Goal: Task Accomplishment & Management: Manage account settings

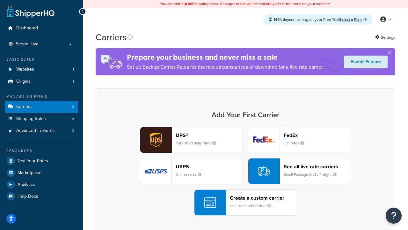
click at [246, 171] on div "UPS® Published daily rates FedEx List rates USPS Online rates See all live rate…" at bounding box center [245, 171] width 286 height 89
click at [317, 135] on header "FedEx" at bounding box center [317, 135] width 67 height 6
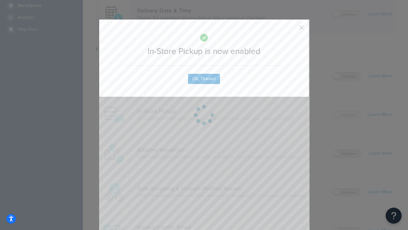
click at [292, 30] on button "button" at bounding box center [293, 30] width 2 height 2
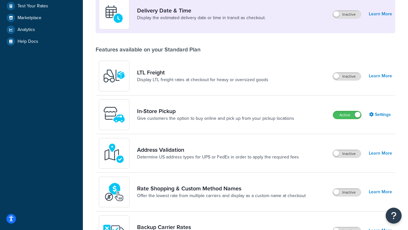
scroll to position [179, 0]
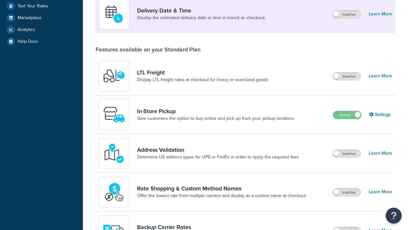
scroll to position [155, 0]
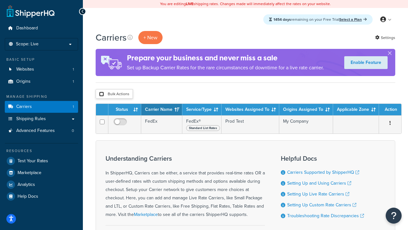
click at [101, 94] on input "checkbox" at bounding box center [101, 94] width 5 height 5
checkbox input "true"
click at [0, 0] on button "Delete" at bounding box center [0, 0] width 0 height 0
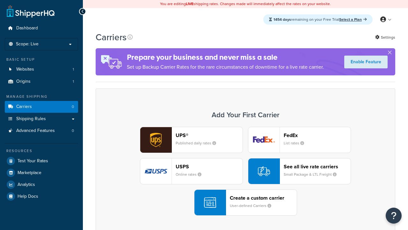
click at [246, 171] on div "UPS® Published daily rates FedEx List rates USPS Online rates See all live rate…" at bounding box center [245, 171] width 286 height 89
click at [246, 202] on div "Create a custom carrier User-defined Carriers" at bounding box center [263, 202] width 67 height 15
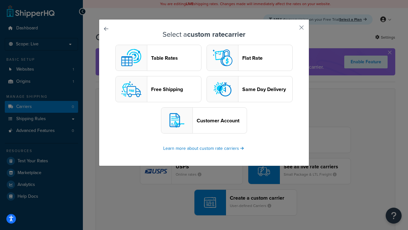
click at [159, 58] on header "Table Rates" at bounding box center [176, 58] width 50 height 6
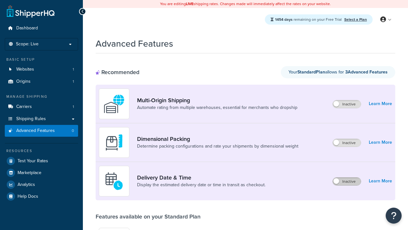
click at [347, 181] on label "Inactive" at bounding box center [347, 181] width 28 height 8
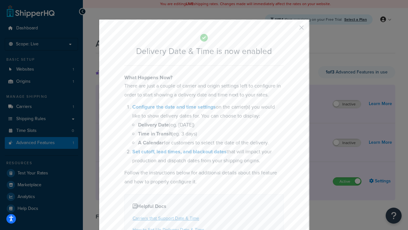
click at [292, 30] on button "button" at bounding box center [293, 30] width 2 height 2
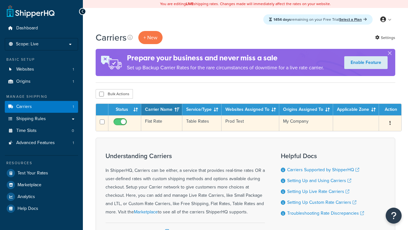
click at [162, 123] on td "Flat Rate" at bounding box center [161, 123] width 41 height 16
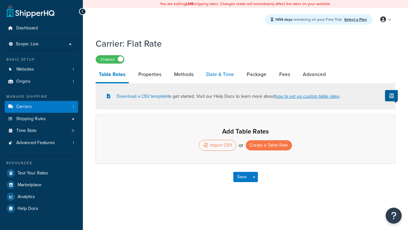
click at [220, 75] on link "Date & Time" at bounding box center [220, 74] width 34 height 15
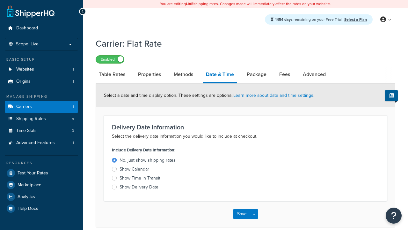
click at [140, 179] on div "Show Time in Transit" at bounding box center [140, 178] width 41 height 6
click at [0, 0] on input "Show Time in Transit" at bounding box center [0, 0] width 0 height 0
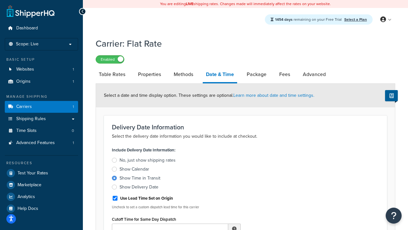
click at [140, 179] on div "Show Time in Transit" at bounding box center [140, 178] width 41 height 6
click at [0, 0] on input "Show Time in Transit" at bounding box center [0, 0] width 0 height 0
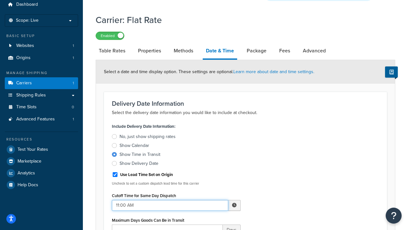
type input "11:00 AM"
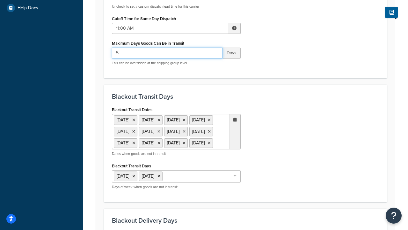
type input "5"
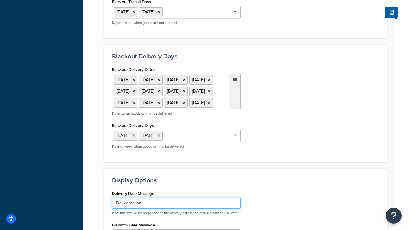
type input "Delivered on:"
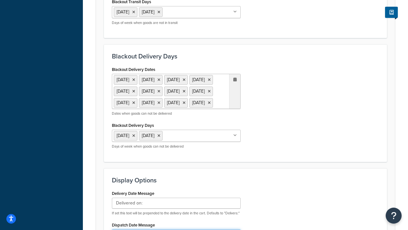
type input "Default Dispatch Message"
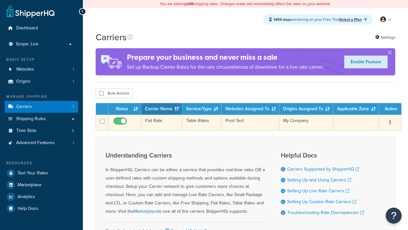
click at [162, 122] on td "Flat Rate" at bounding box center [161, 123] width 41 height 16
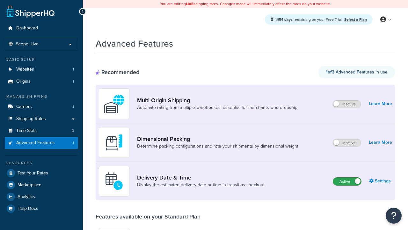
click at [347, 181] on label "Active" at bounding box center [347, 181] width 28 height 8
